Goal: Task Accomplishment & Management: Use online tool/utility

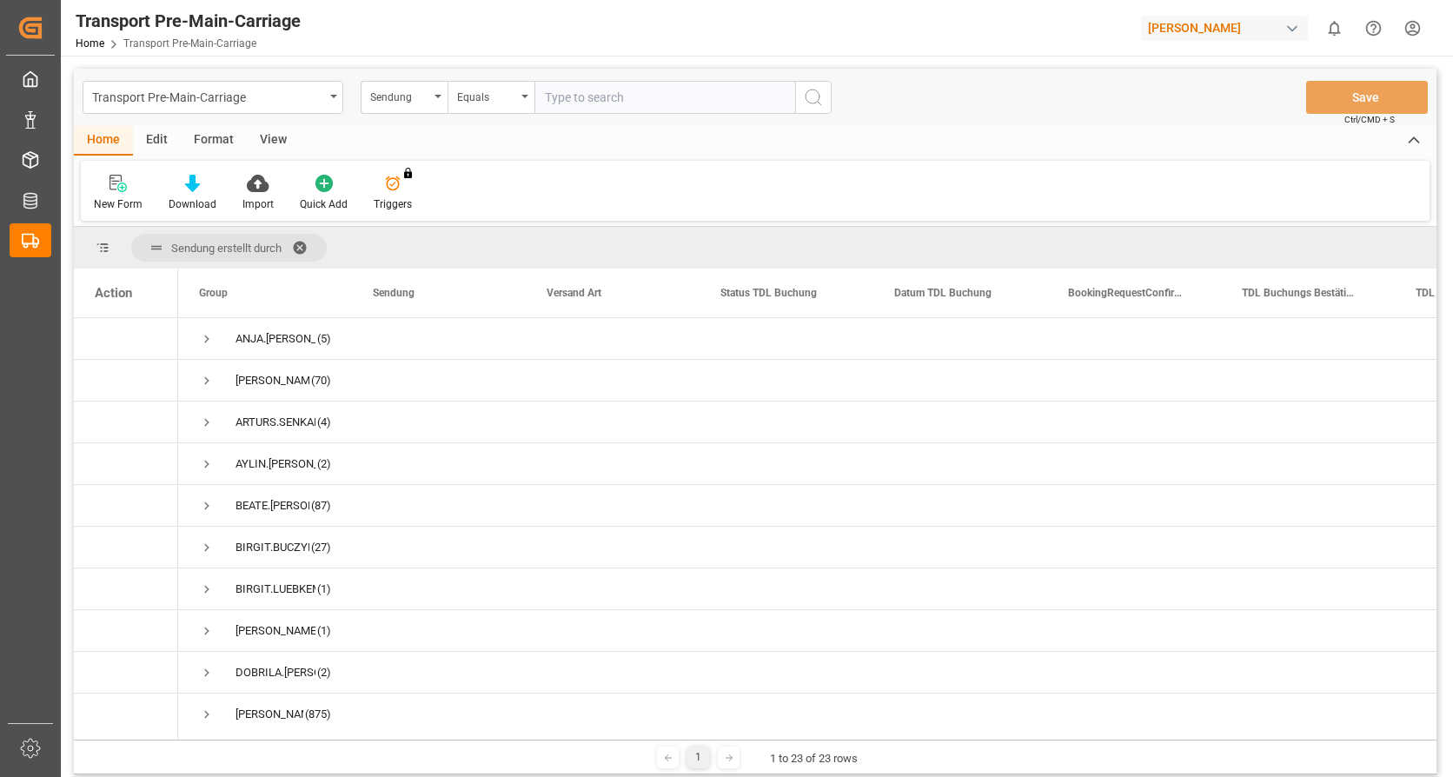
scroll to position [493, 0]
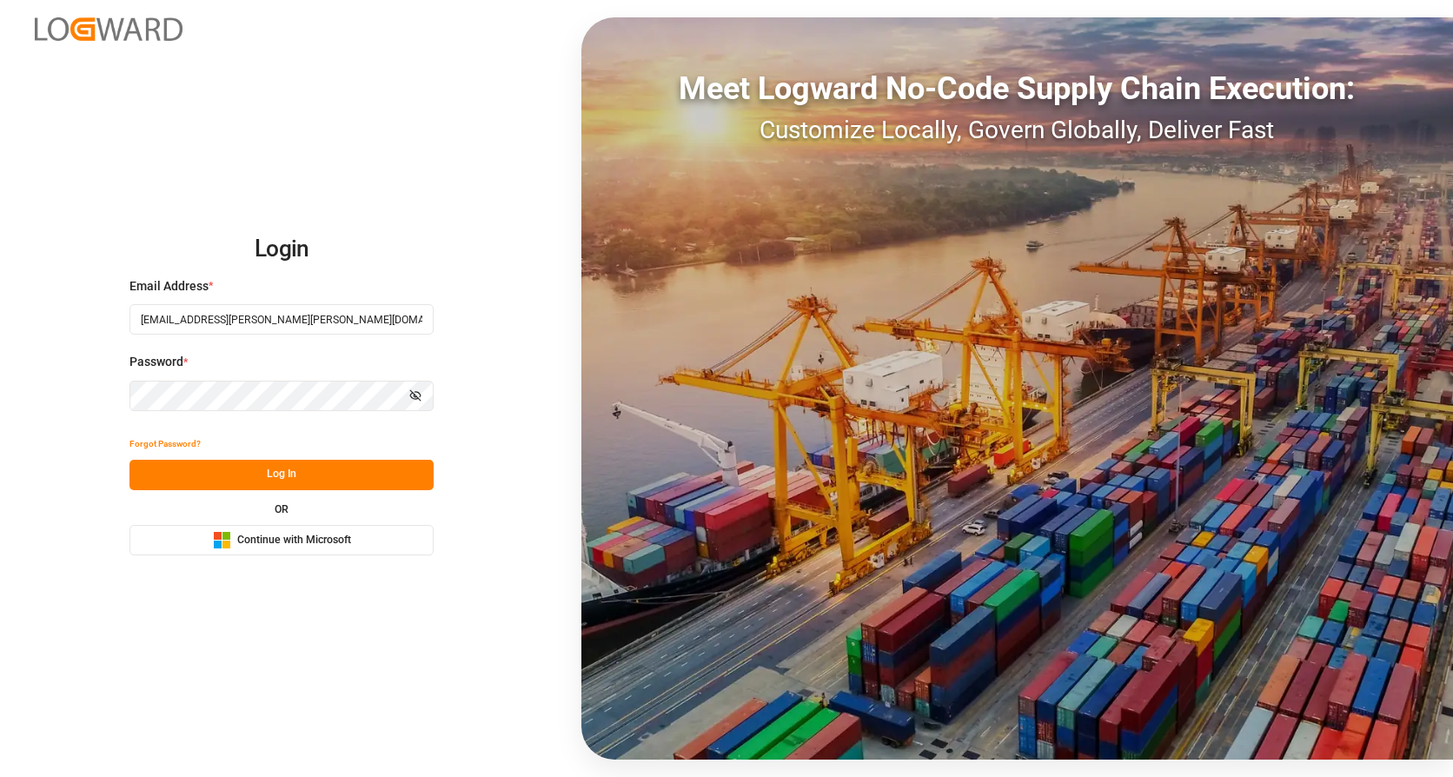
click at [283, 479] on button "Log In" at bounding box center [282, 475] width 304 height 30
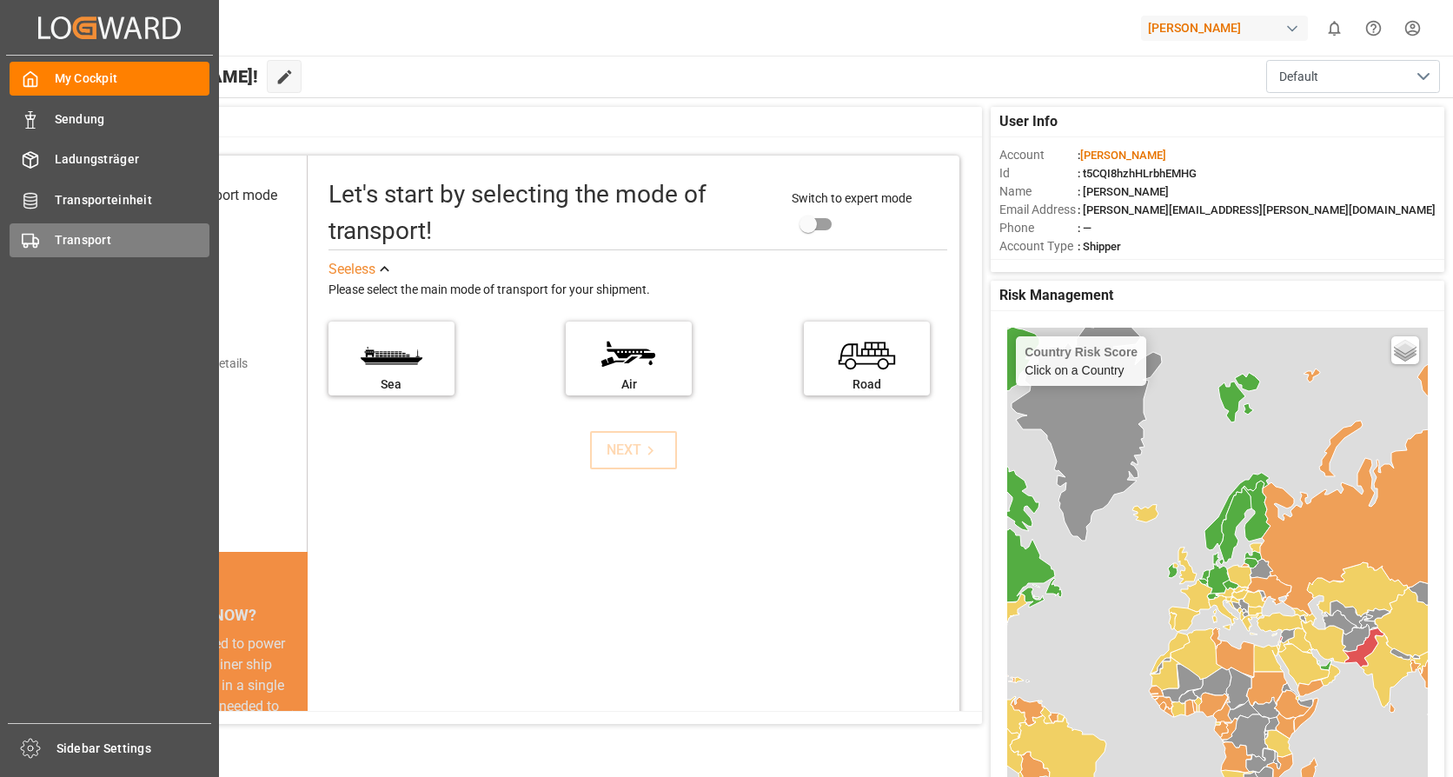
click at [75, 234] on span "Transport" at bounding box center [133, 240] width 156 height 18
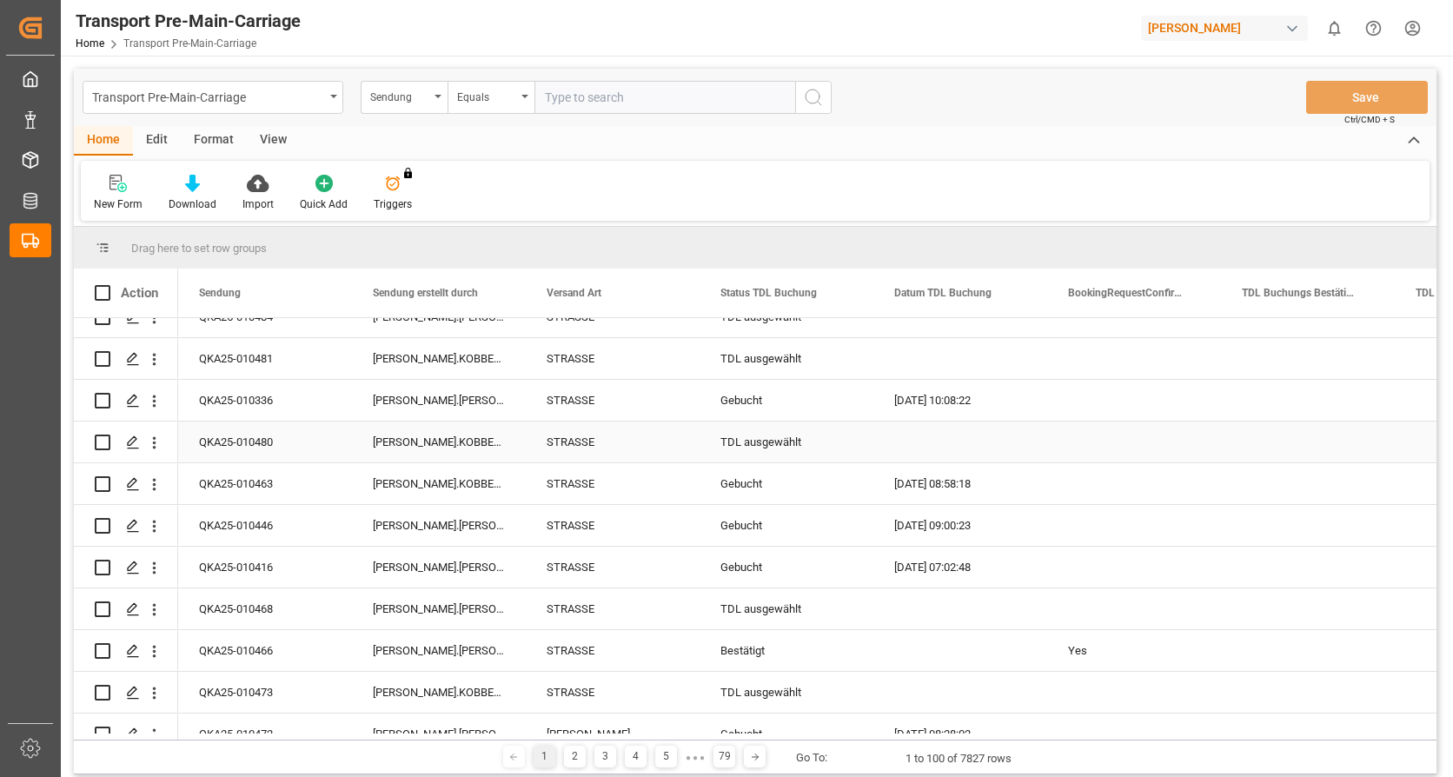
scroll to position [261, 0]
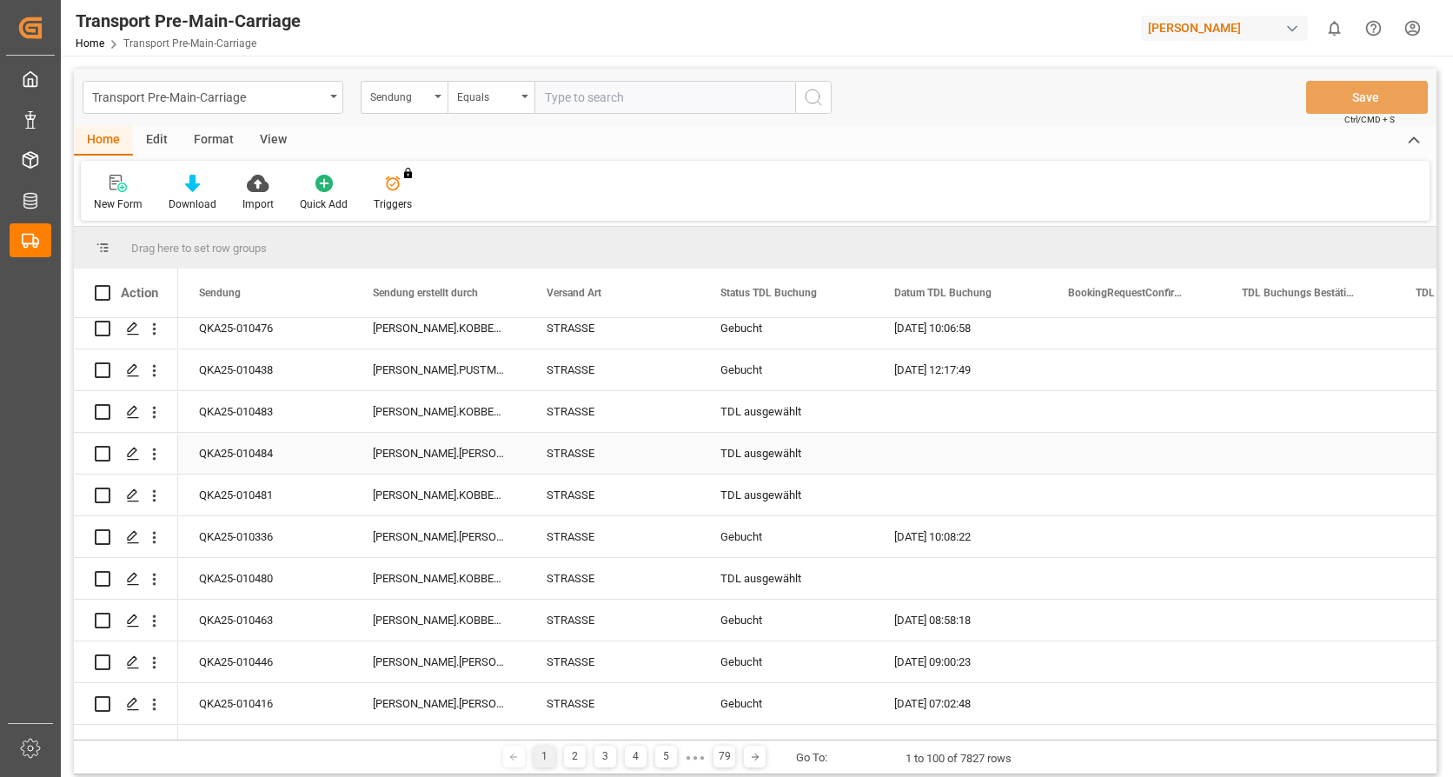
click at [659, 460] on div "STRASSE" at bounding box center [613, 453] width 174 height 41
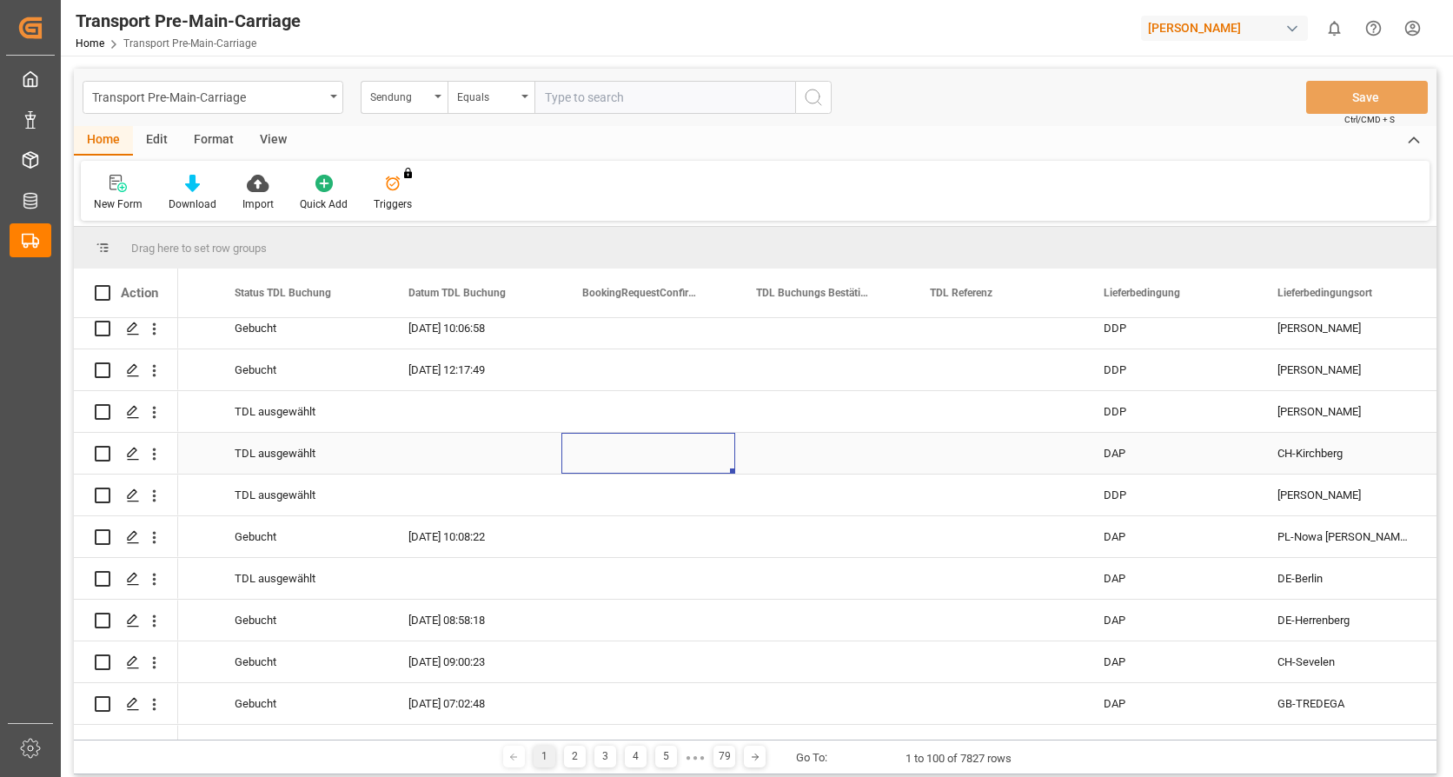
scroll to position [0, 0]
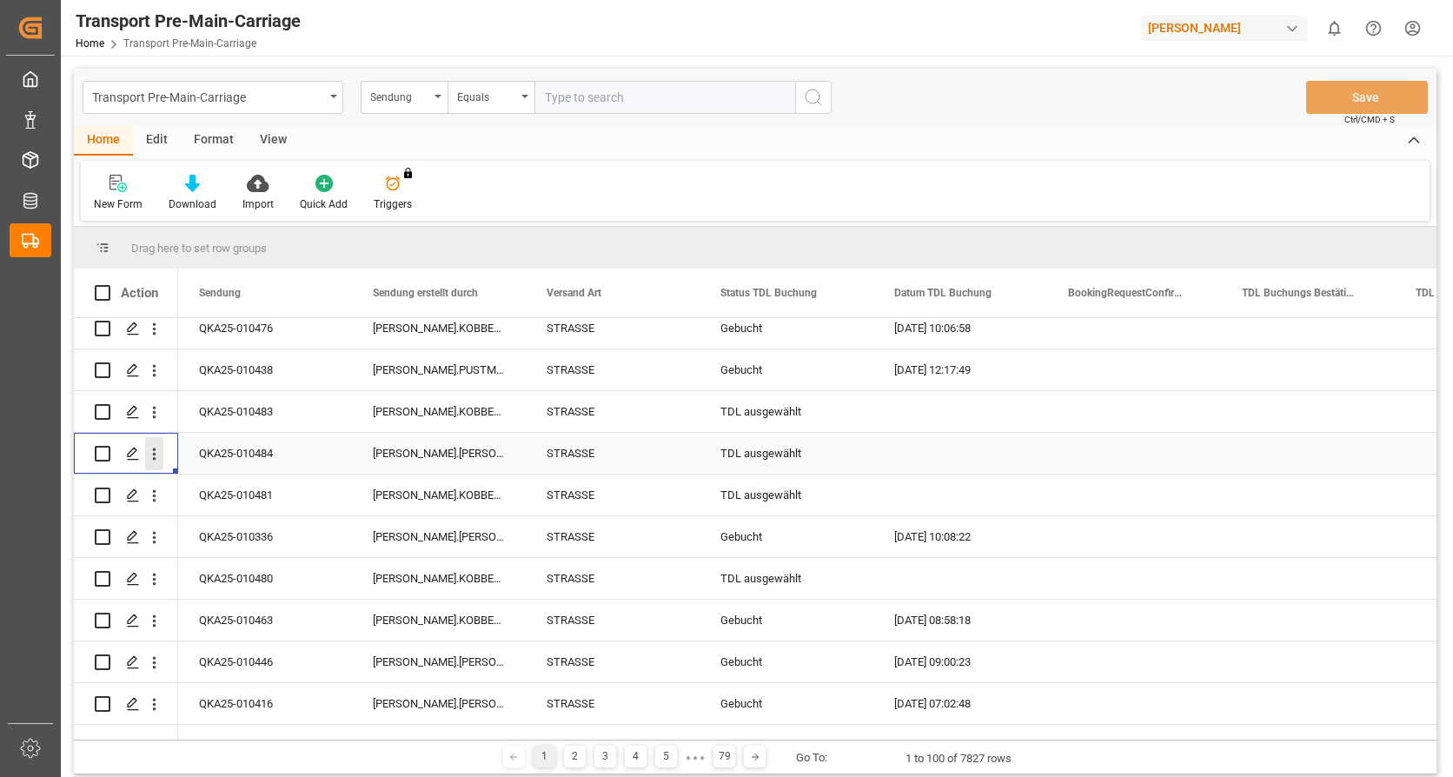
click at [154, 454] on icon "open menu" at bounding box center [154, 455] width 3 height 12
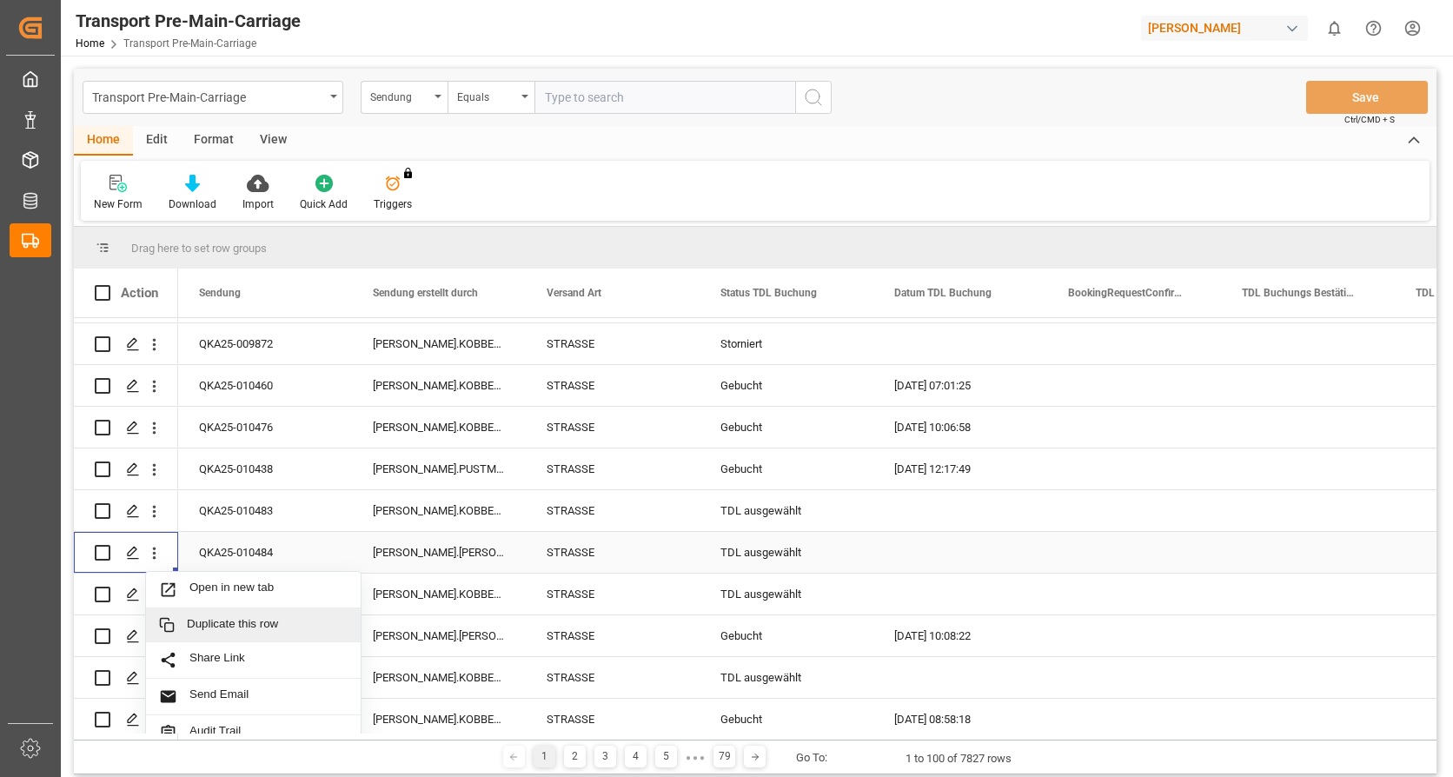
scroll to position [159, 0]
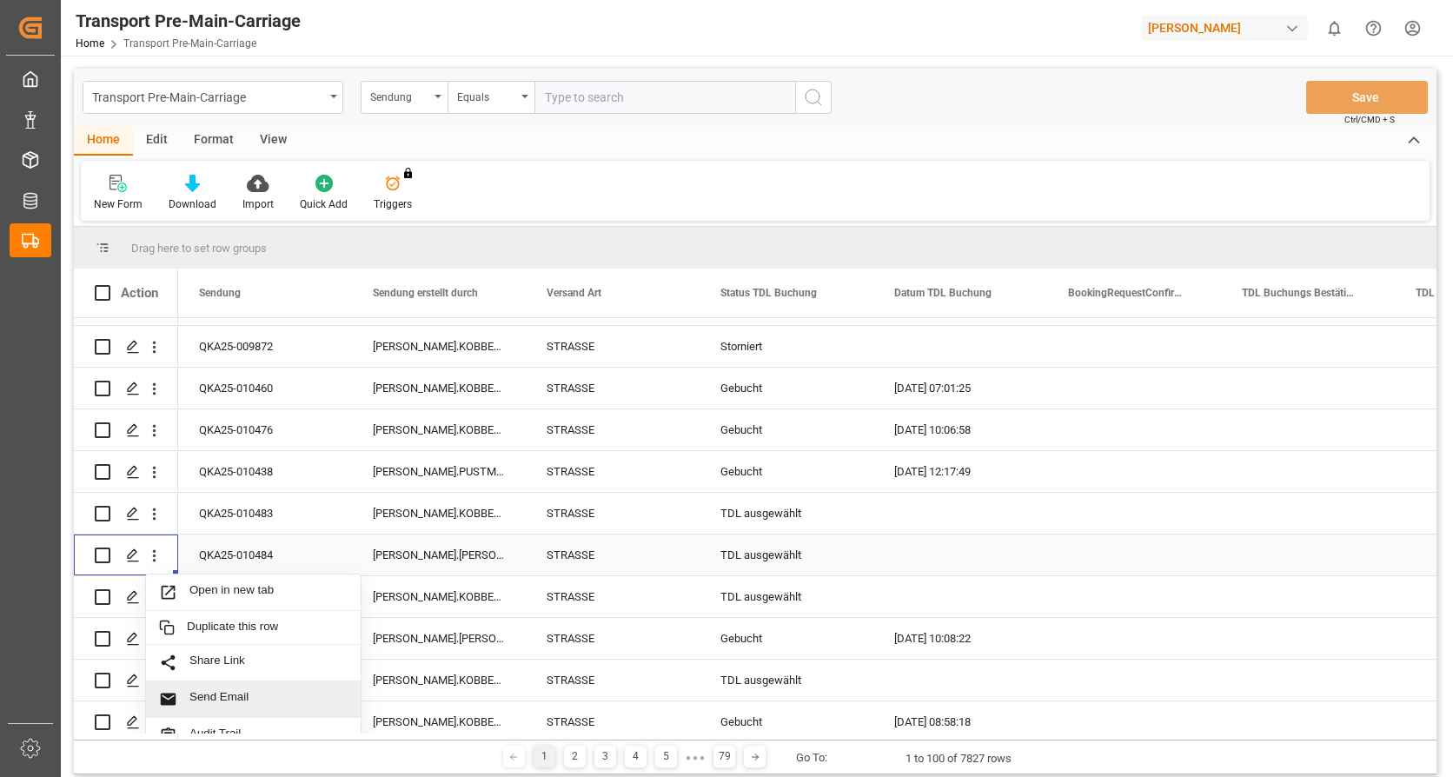
click at [227, 697] on span "Send Email" at bounding box center [268, 699] width 158 height 18
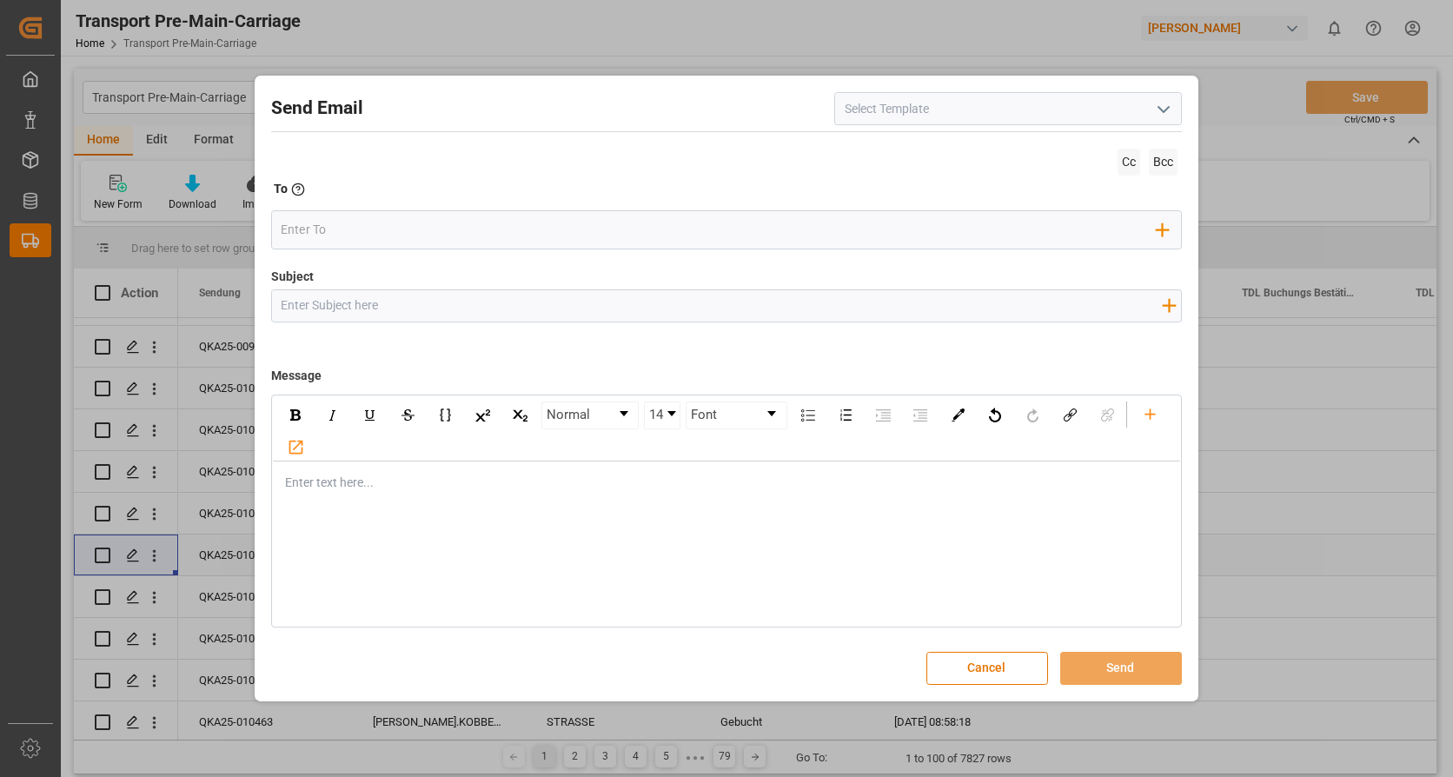
click at [1166, 110] on polyline "open menu" at bounding box center [1164, 109] width 10 height 5
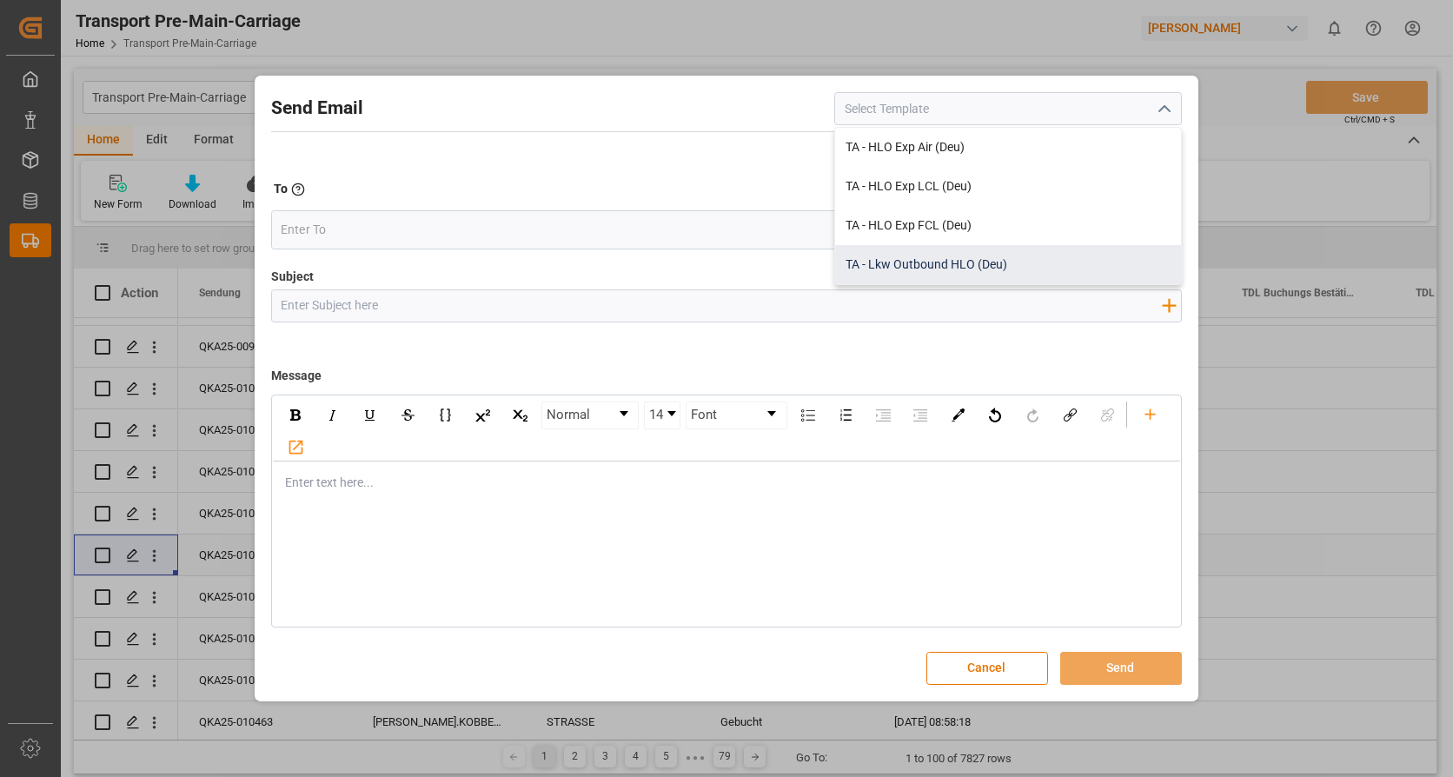
click at [1067, 250] on div "TA - Lkw Outbound HLO (Deu)" at bounding box center [1008, 264] width 346 height 39
type input "TA - Lkw Outbound HLO (Deu)"
type input "Transportauftrag {{deliveryNumberPremain}} nach {{deliveryAddressPremainCity}},…"
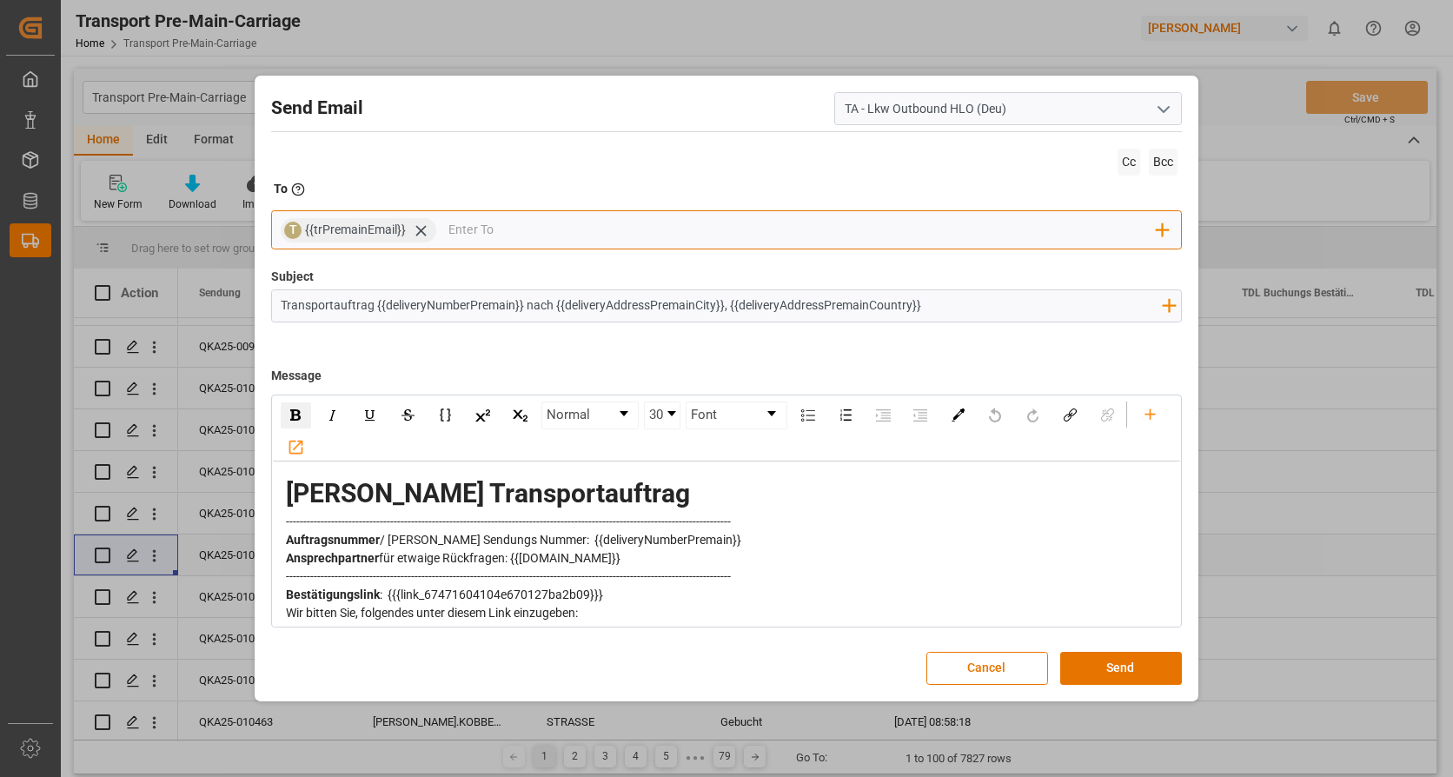
click at [721, 231] on input "email" at bounding box center [803, 230] width 708 height 26
type input "jenn"
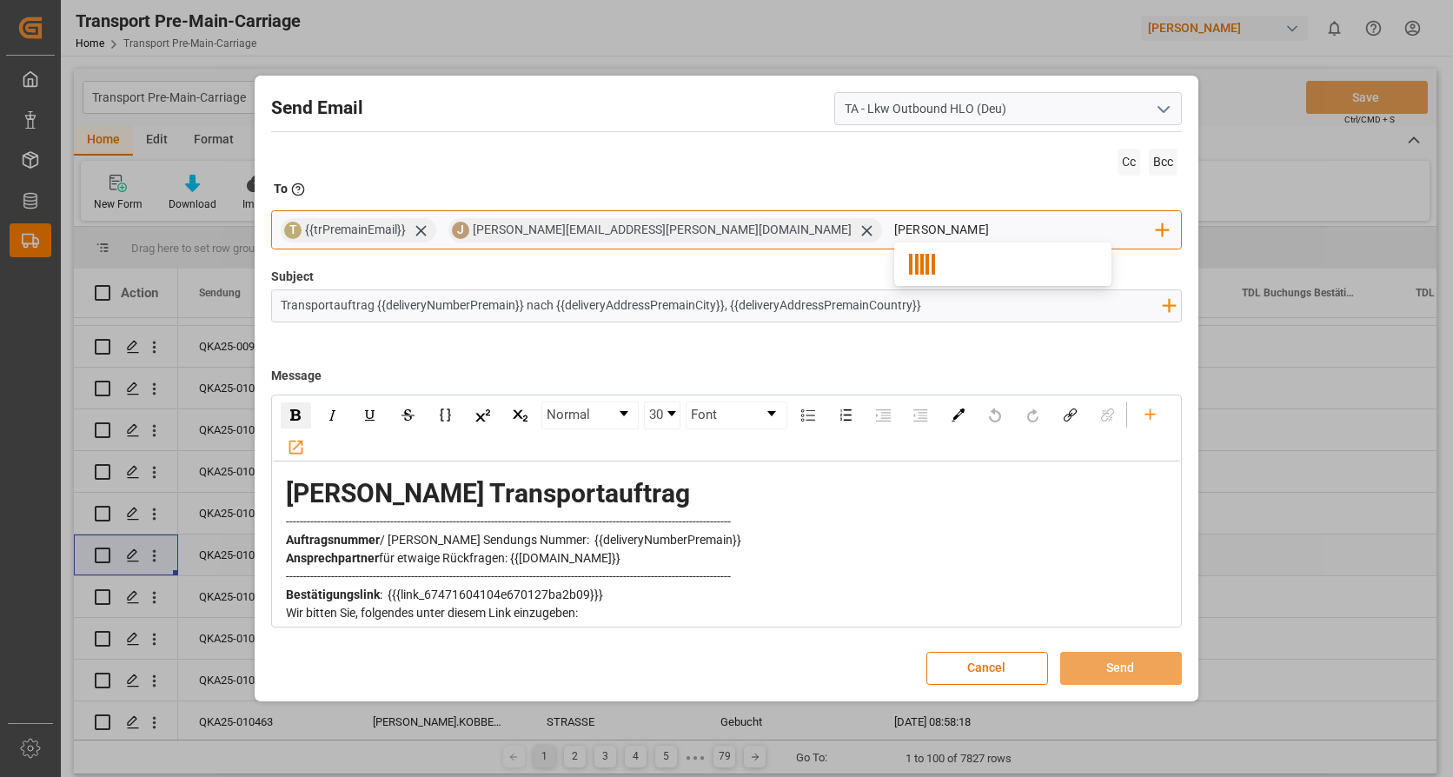
type input "[PERSON_NAME]"
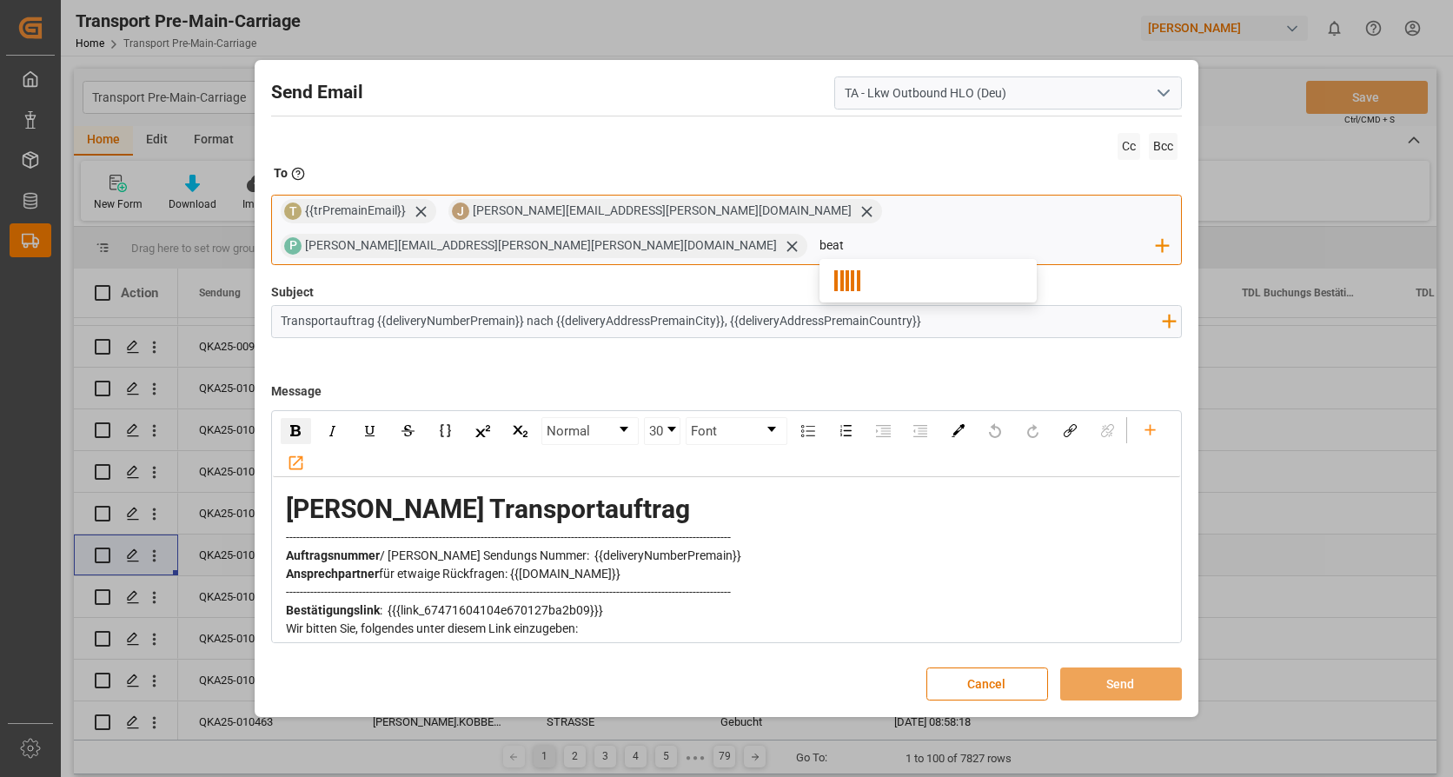
type input "beate"
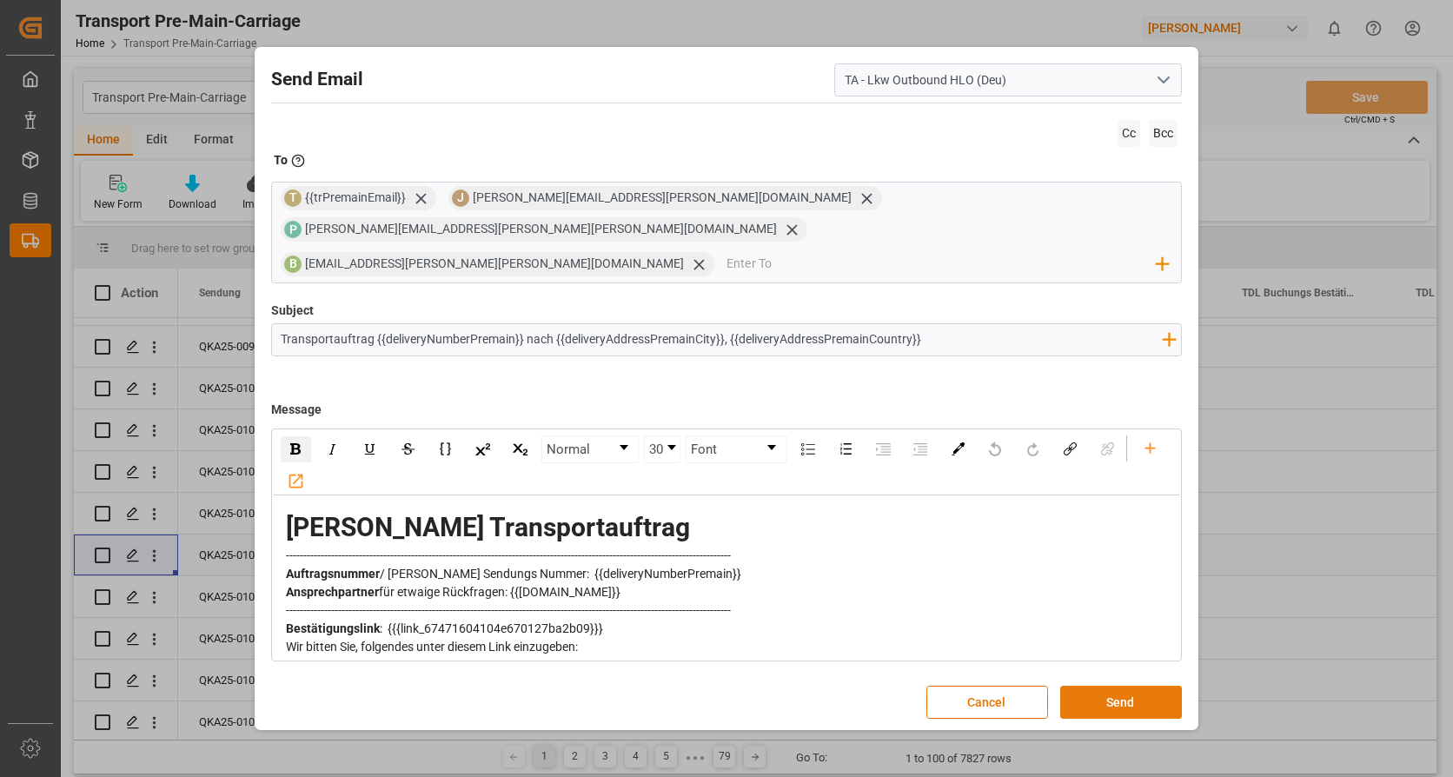
click at [1158, 688] on button "Send" at bounding box center [1121, 702] width 122 height 33
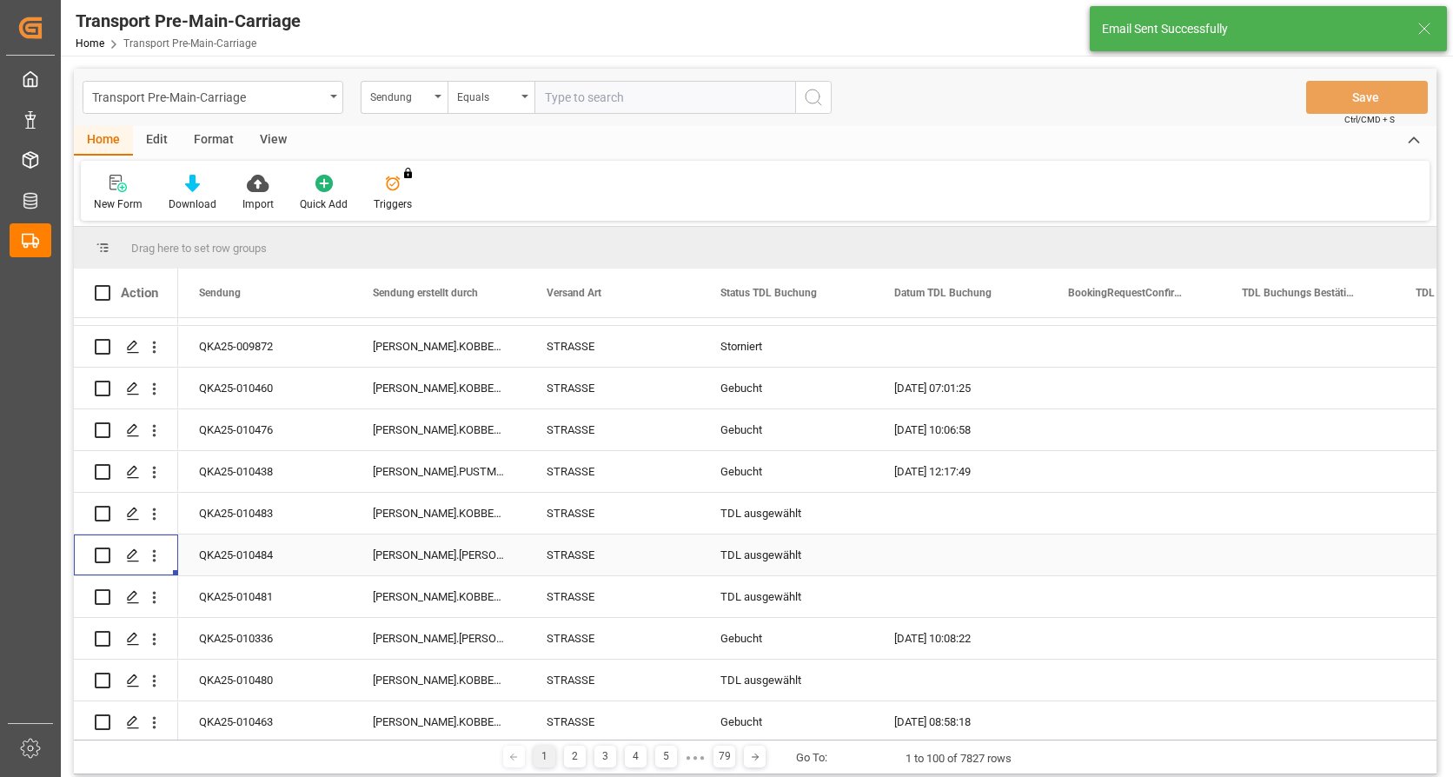
click at [805, 554] on div "TDL ausgewählt" at bounding box center [787, 555] width 132 height 40
click at [806, 554] on div "TDL ausgewählt" at bounding box center [787, 555] width 132 height 40
click at [843, 566] on polyline "open menu" at bounding box center [841, 565] width 10 height 5
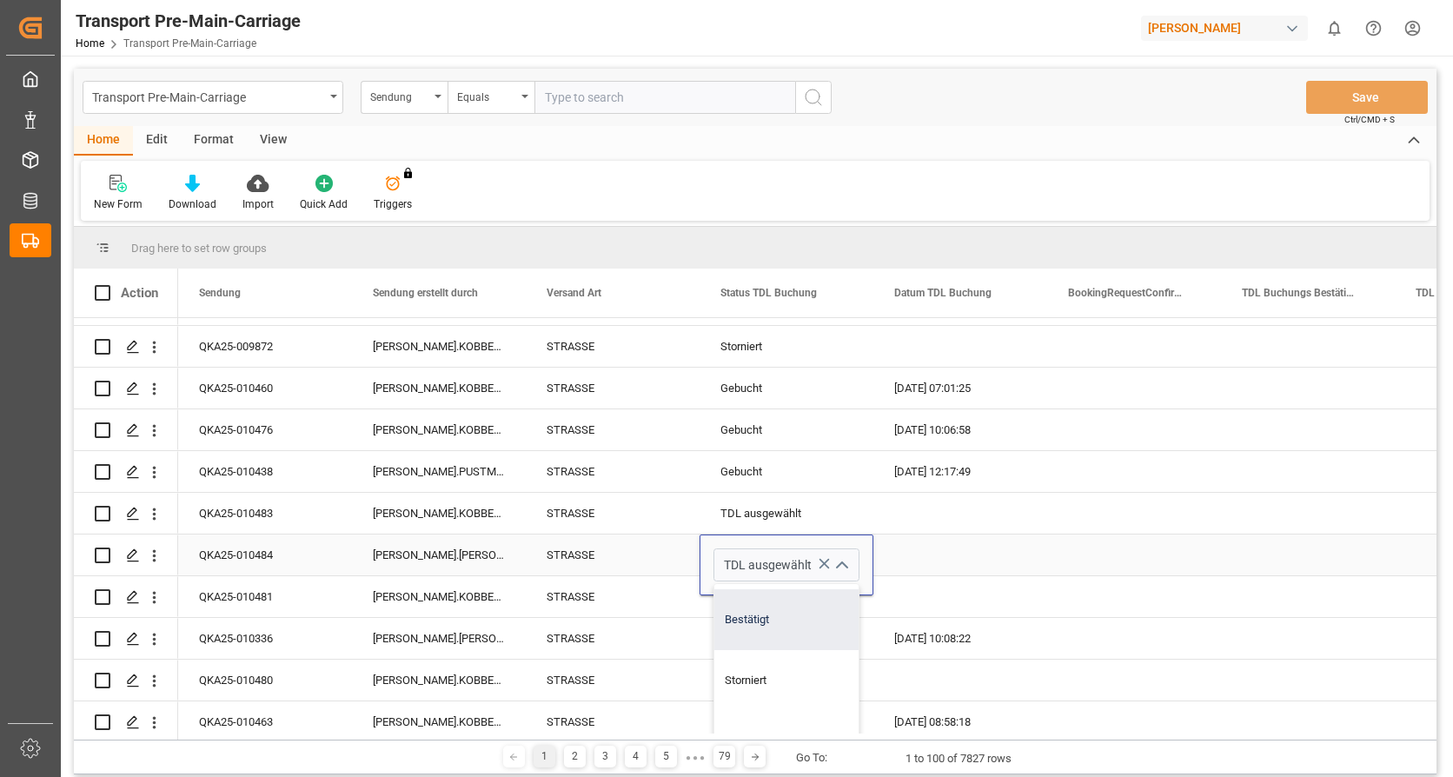
scroll to position [143, 0]
click at [748, 603] on div "Gebucht" at bounding box center [787, 592] width 144 height 61
type input "Gebucht"
click at [887, 558] on div "Press SPACE to select this row." at bounding box center [961, 555] width 174 height 41
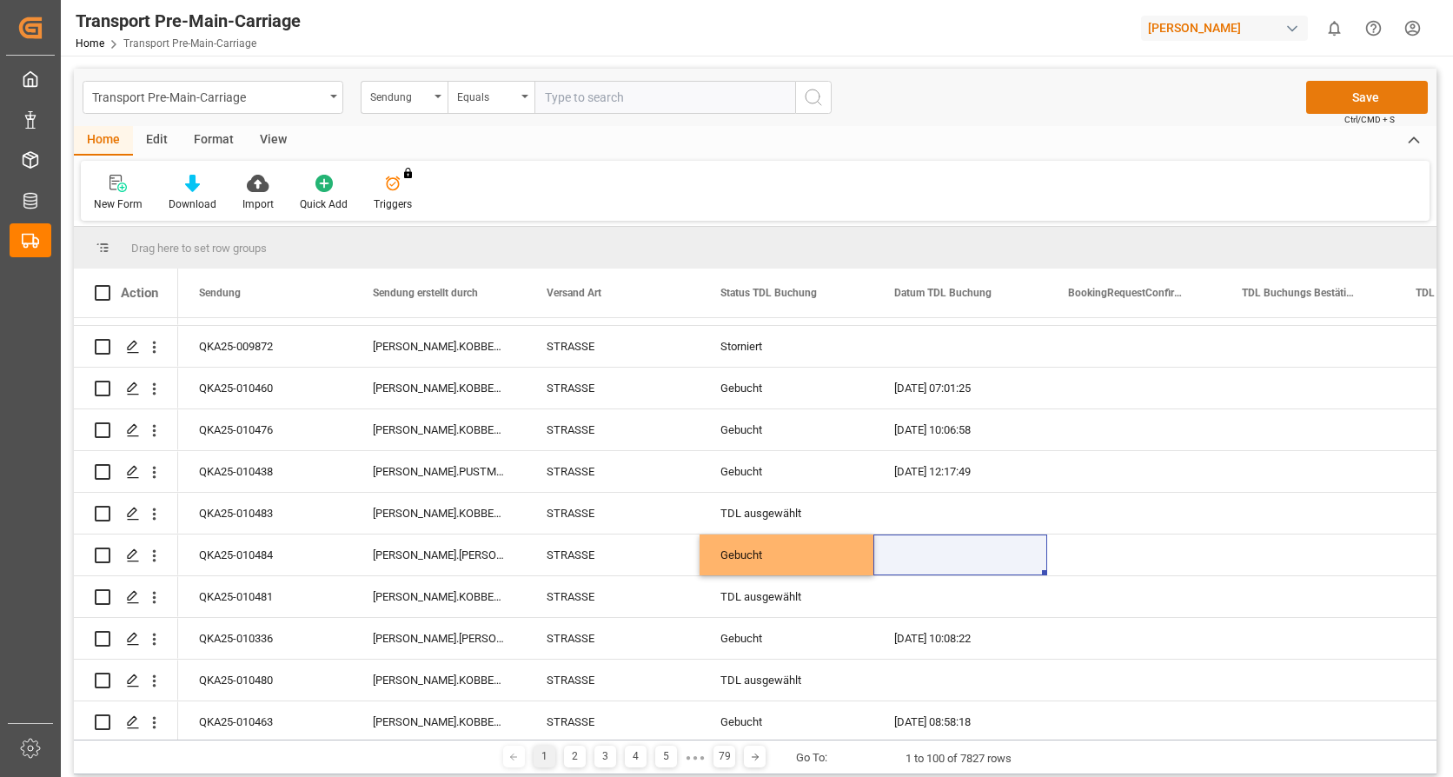
click at [1365, 110] on button "Save" at bounding box center [1367, 97] width 122 height 33
